Goal: Task Accomplishment & Management: Manage account settings

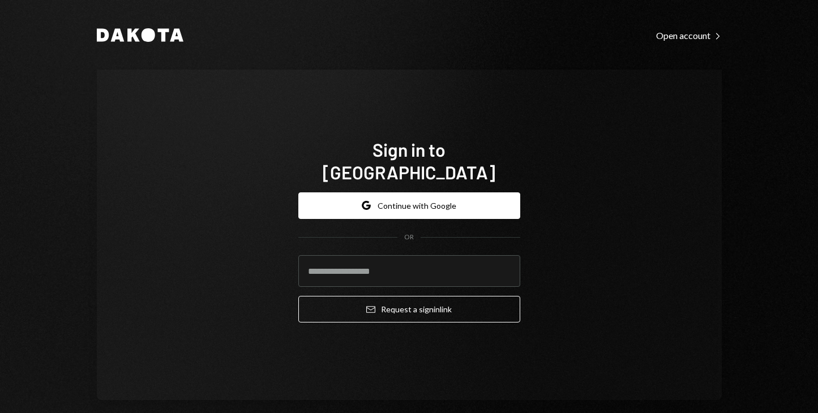
click at [121, 182] on div "Sign in to [GEOGRAPHIC_DATA] Google Continue with Google OR Email Request a sig…" at bounding box center [409, 235] width 625 height 331
